Goal: Information Seeking & Learning: Learn about a topic

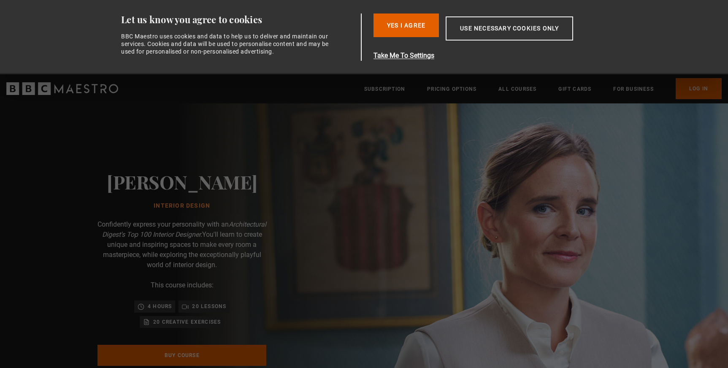
click at [411, 26] on button "Yes I Agree" at bounding box center [405, 26] width 65 height 24
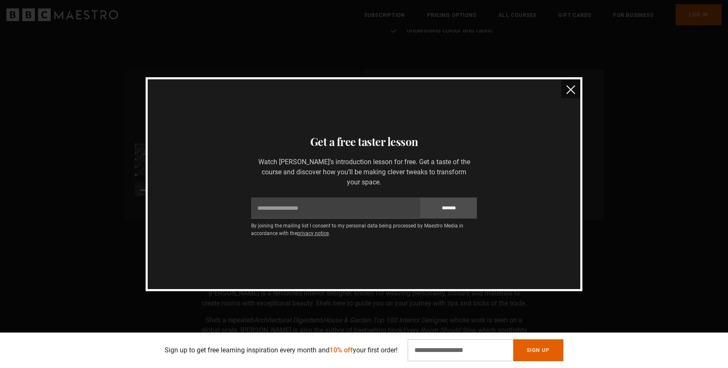
scroll to position [496, 0]
click at [575, 92] on img "close" at bounding box center [570, 89] width 9 height 9
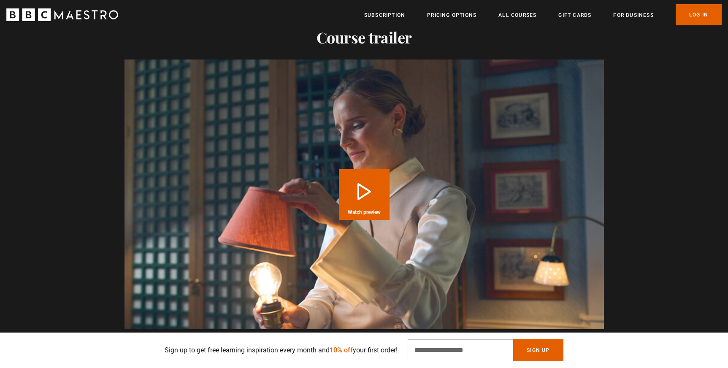
scroll to position [848, 0]
